Goal: Information Seeking & Learning: Understand process/instructions

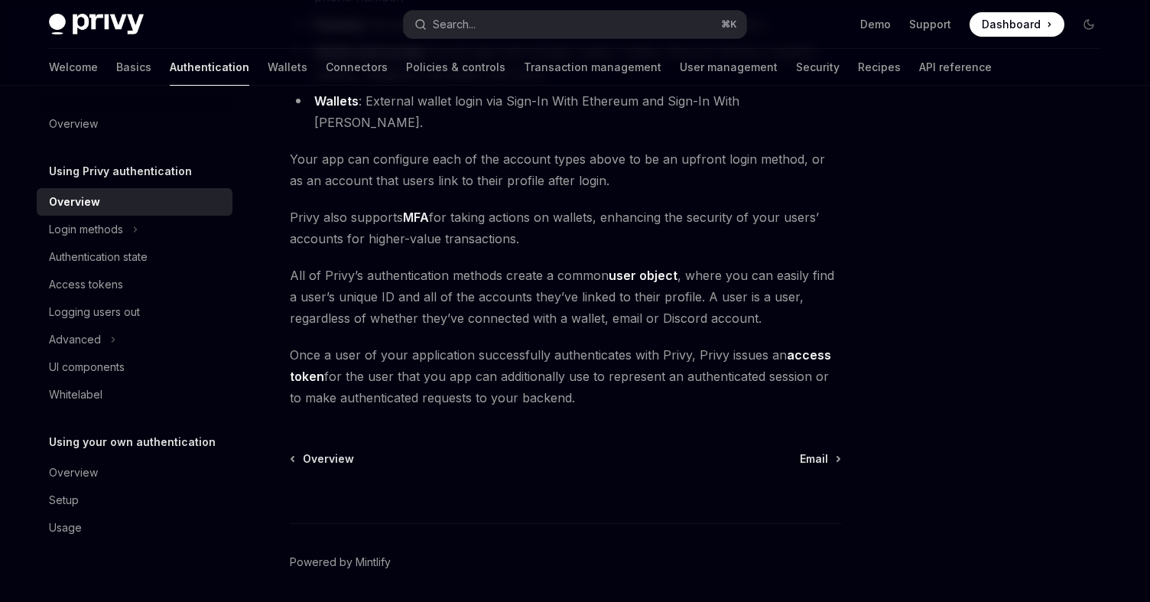
scroll to position [324, 0]
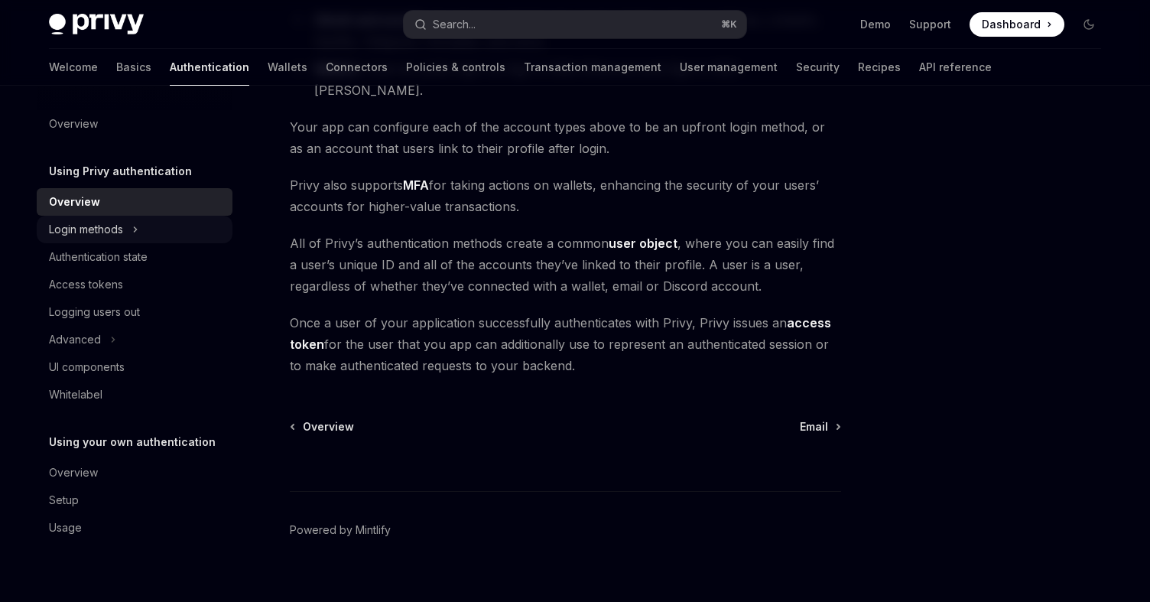
click at [85, 223] on div "Login methods" at bounding box center [86, 229] width 74 height 18
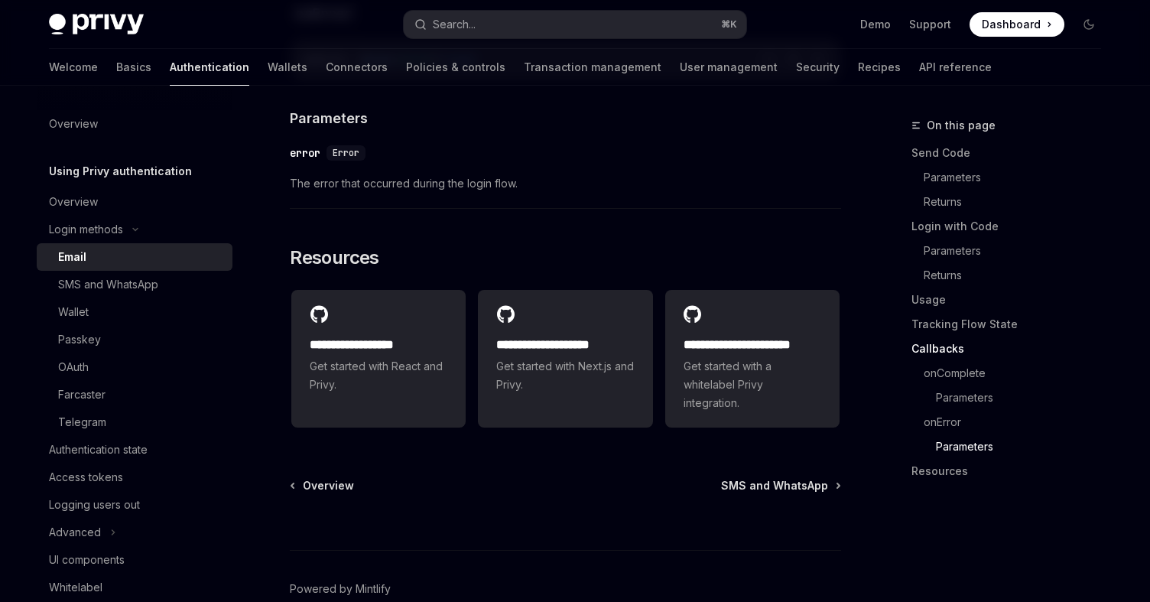
scroll to position [3227, 0]
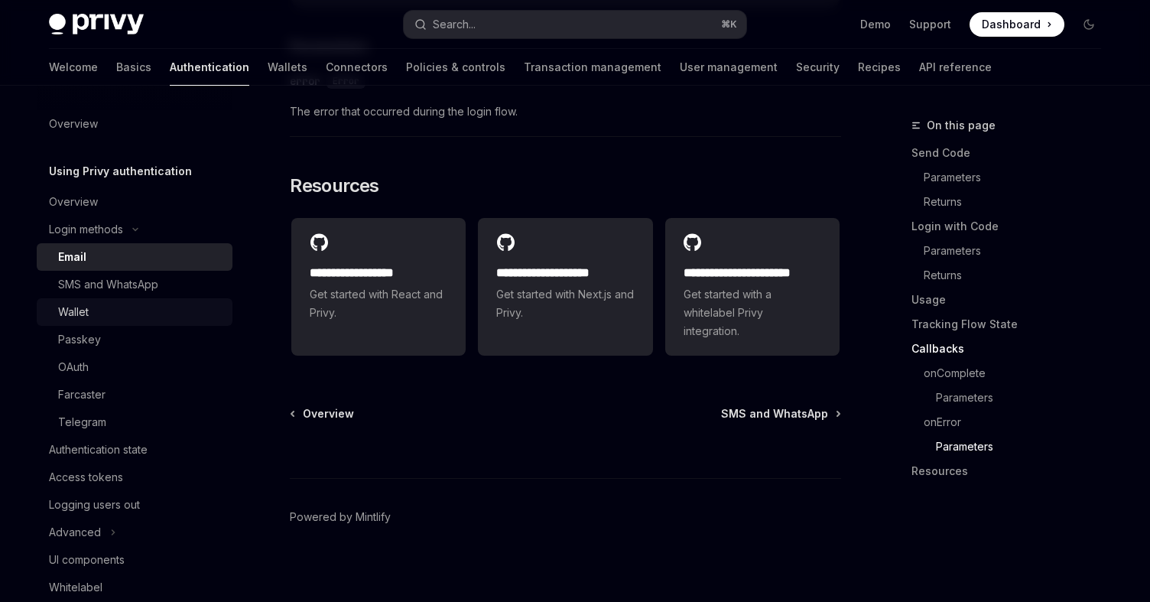
click at [119, 307] on div "Wallet" at bounding box center [140, 312] width 165 height 18
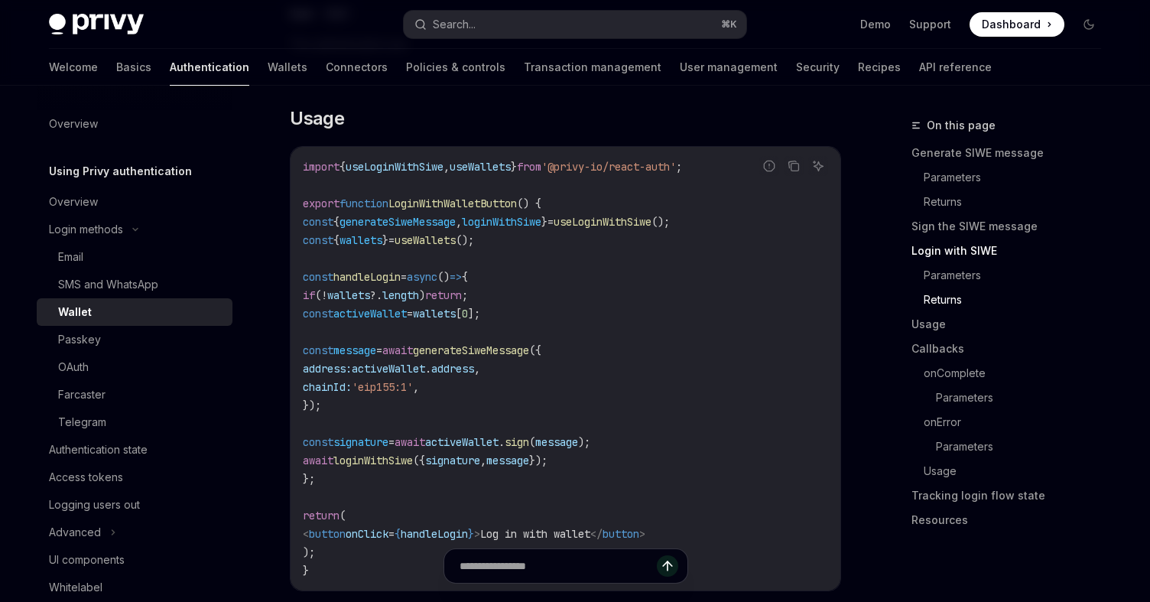
scroll to position [1802, 0]
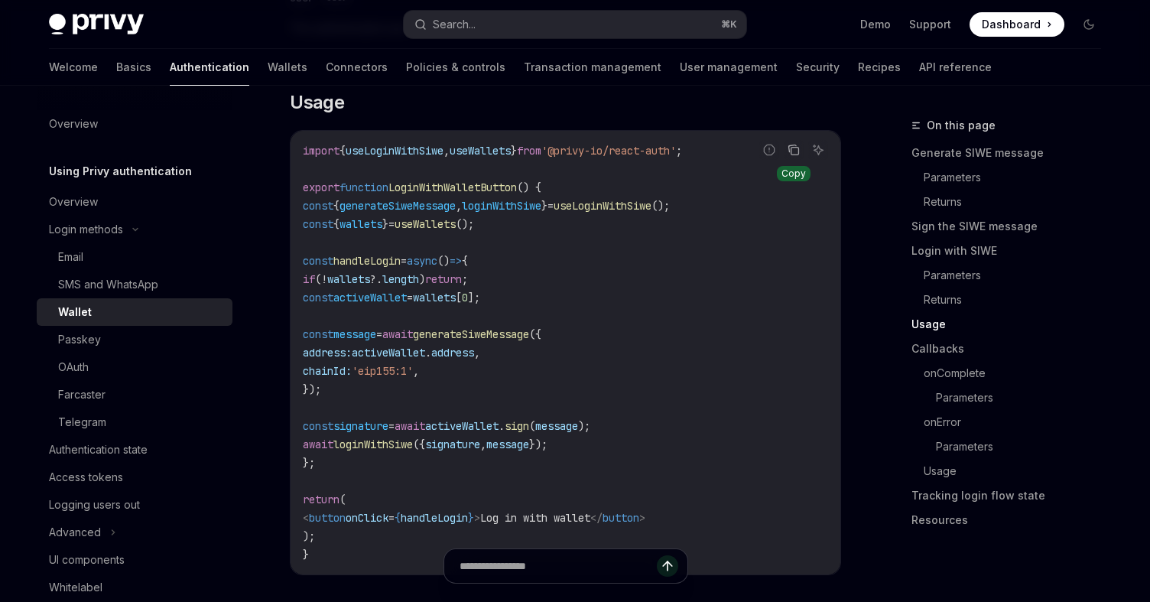
click at [792, 155] on icon "Copy the contents from the code block" at bounding box center [796, 152] width 8 height 8
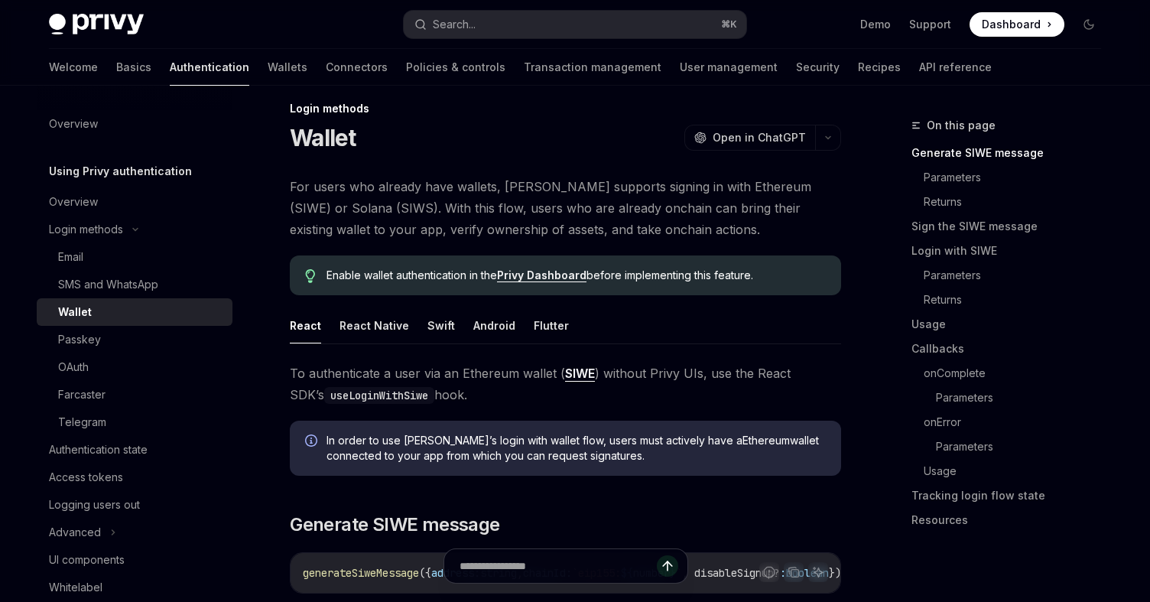
scroll to position [0, 0]
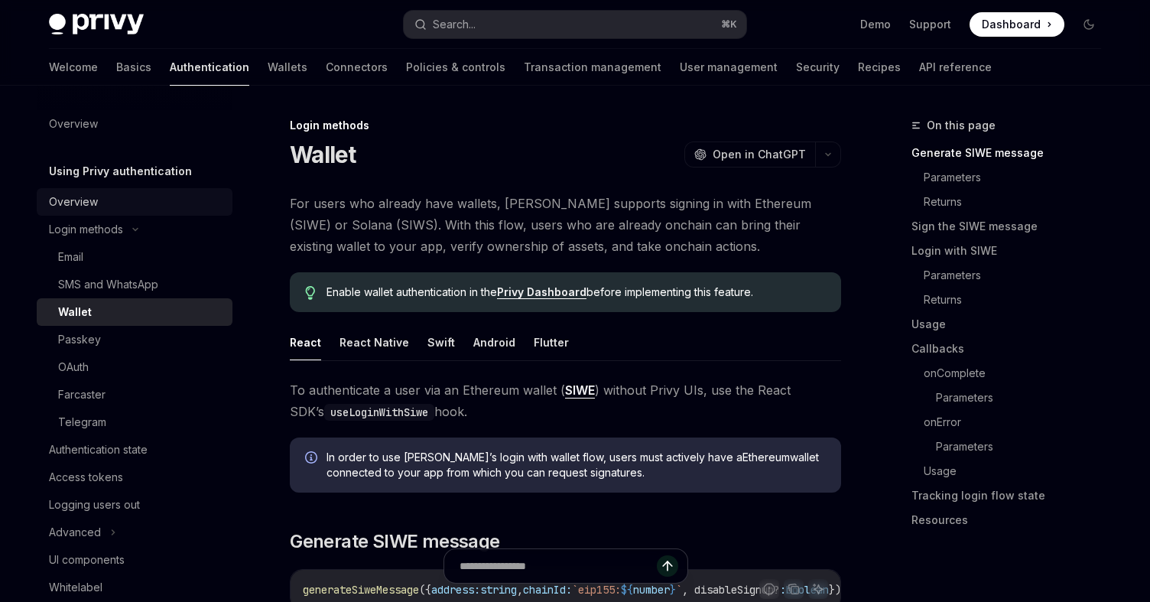
click at [96, 204] on div "Overview" at bounding box center [73, 202] width 49 height 18
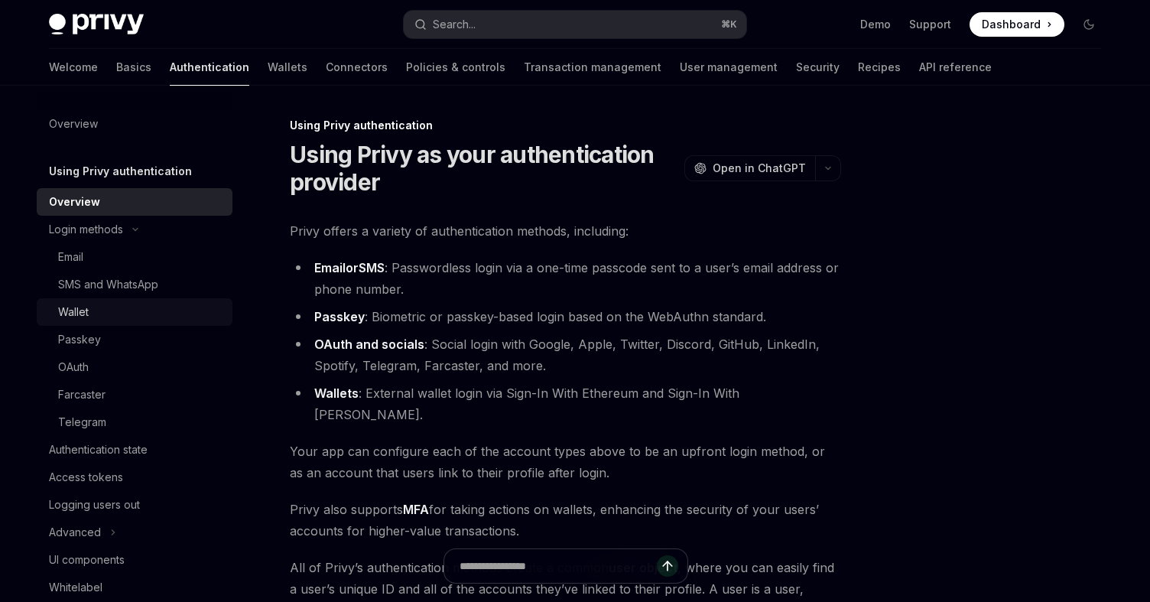
click at [97, 314] on div "Wallet" at bounding box center [140, 312] width 165 height 18
type textarea "*"
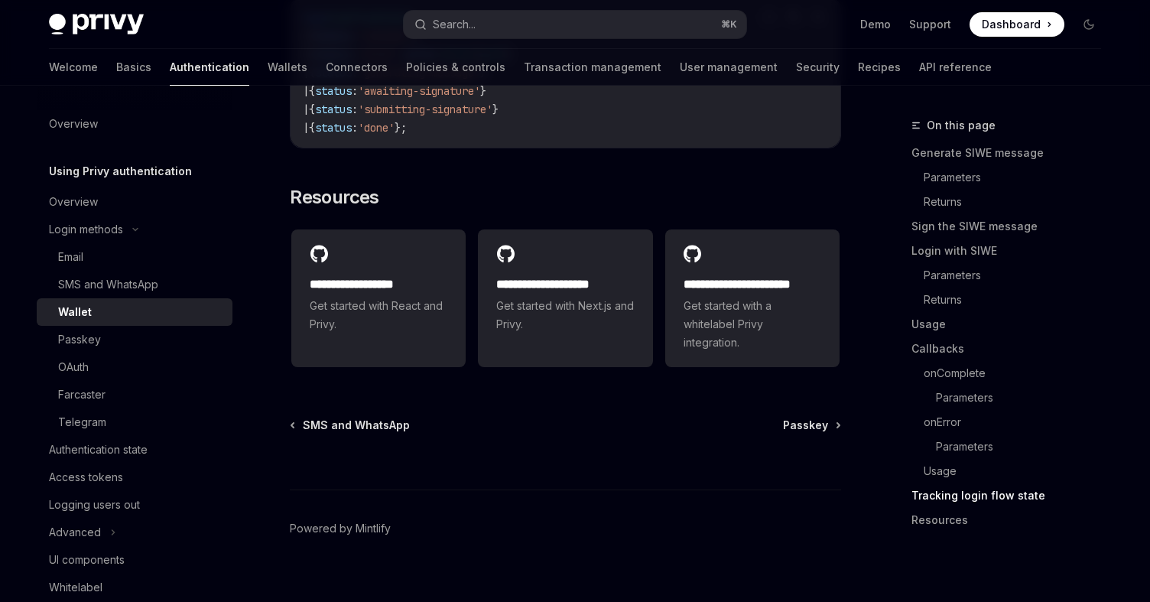
scroll to position [4060, 0]
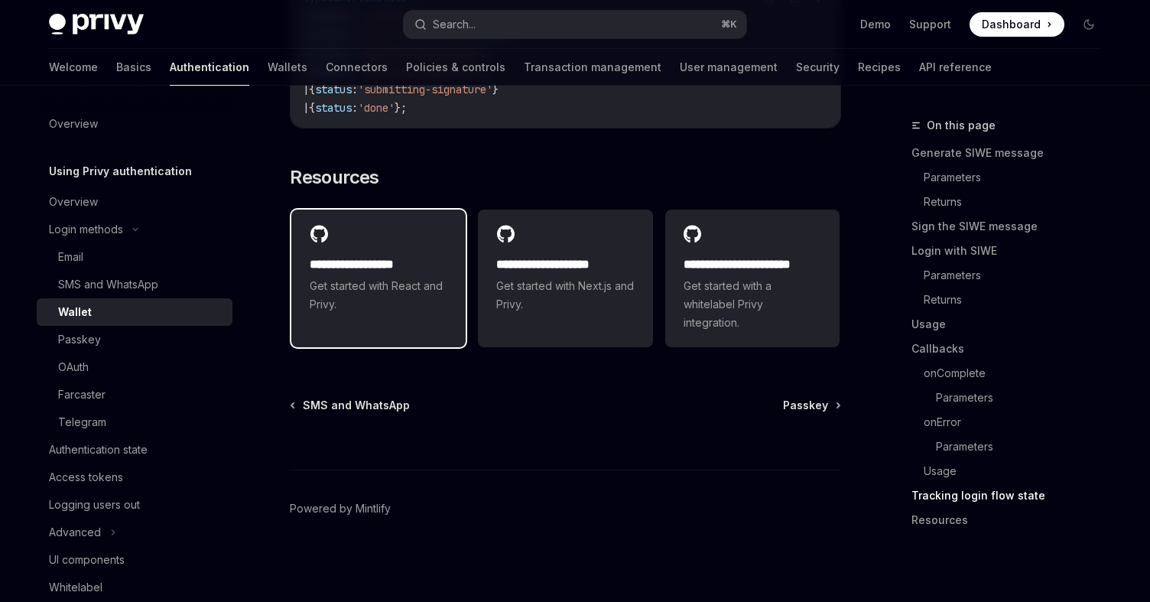
click at [353, 261] on h2 "**********" at bounding box center [379, 264] width 138 height 18
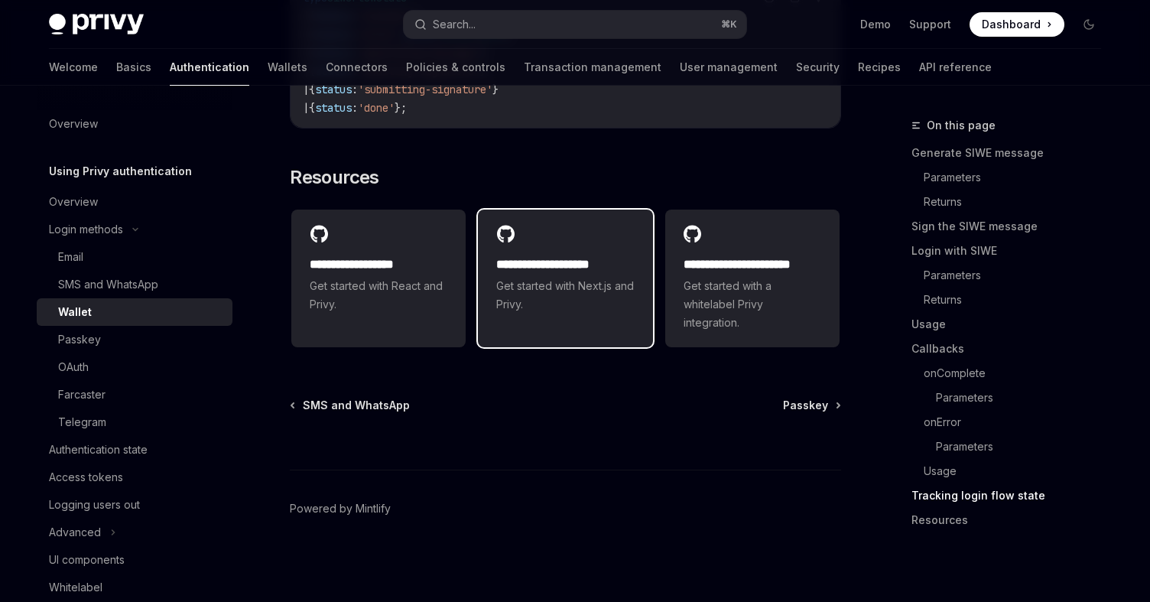
click at [568, 253] on div "**********" at bounding box center [565, 269] width 174 height 119
click at [590, 278] on span "Get started with Next.js and Privy." at bounding box center [565, 295] width 138 height 37
